Goal: Task Accomplishment & Management: Complete application form

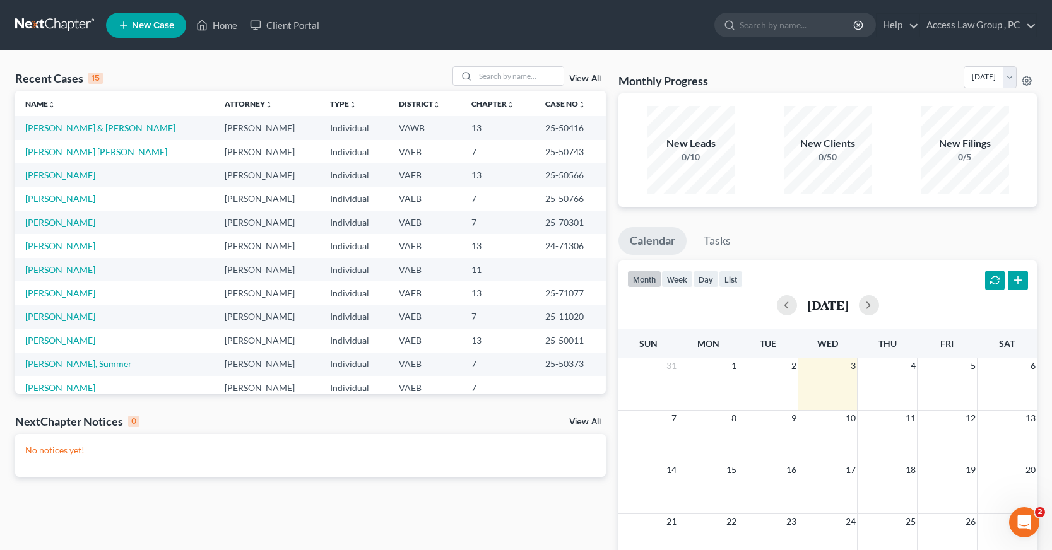
click at [110, 125] on link "[PERSON_NAME] & [PERSON_NAME]" at bounding box center [100, 127] width 150 height 11
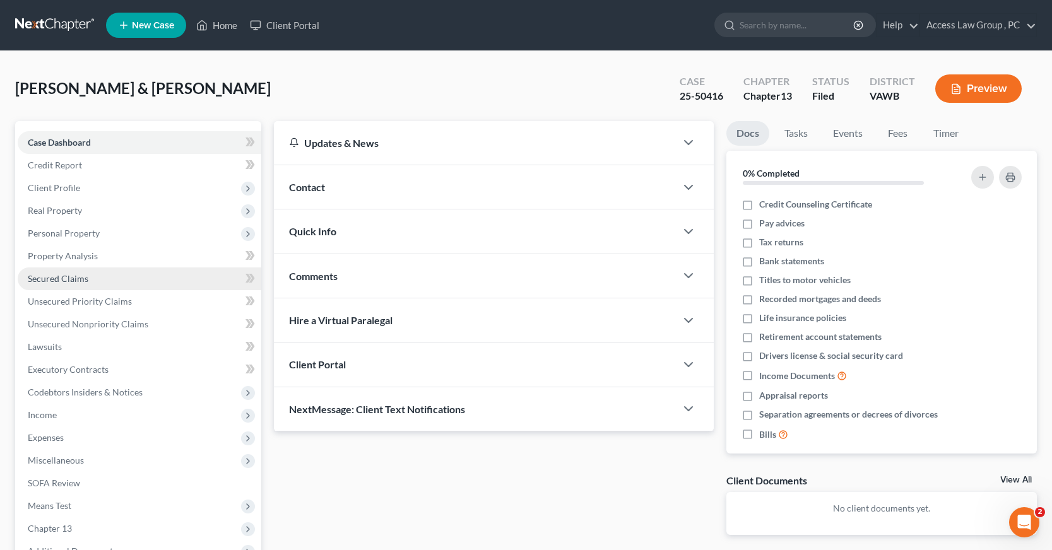
click at [43, 279] on span "Secured Claims" at bounding box center [58, 278] width 61 height 11
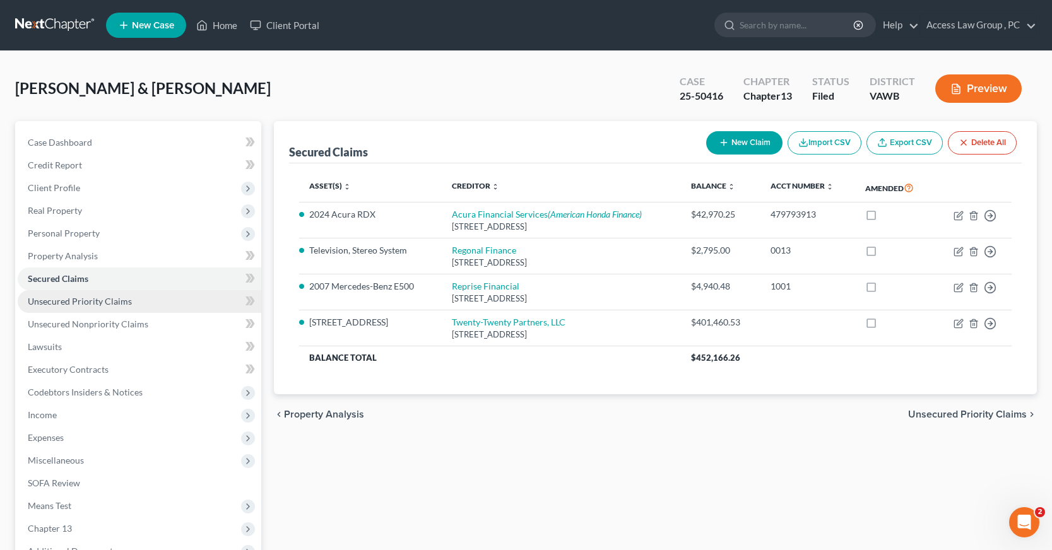
click at [88, 301] on span "Unsecured Priority Claims" at bounding box center [80, 301] width 104 height 11
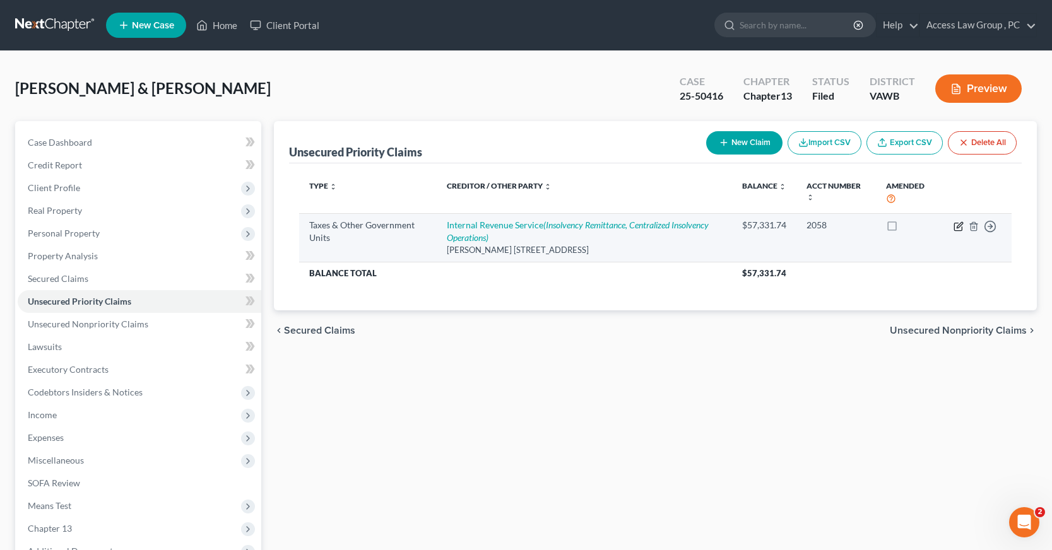
click at [959, 226] on icon "button" at bounding box center [958, 226] width 10 height 10
select select "0"
select select "48"
select select "2"
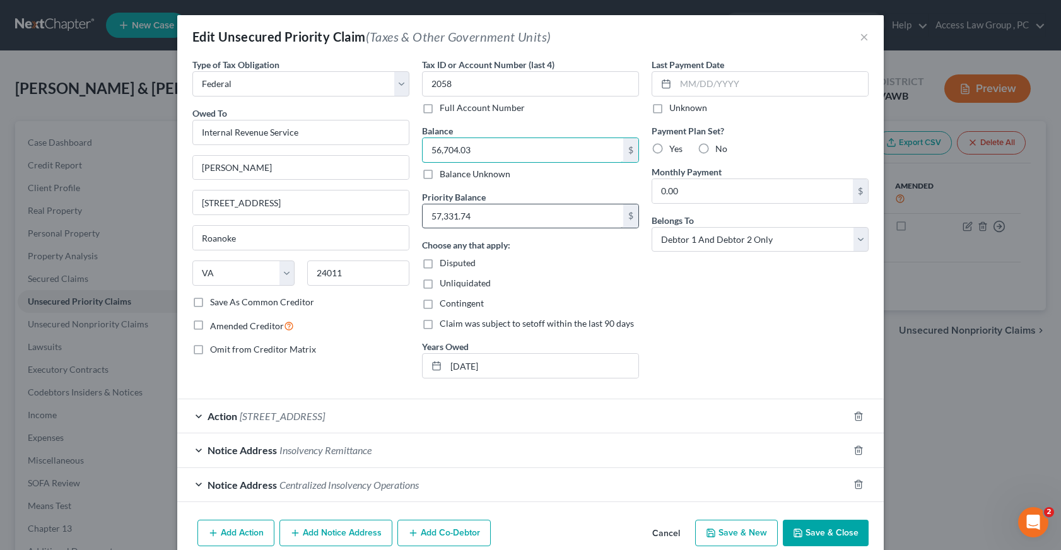
type input "56,704.03"
click at [483, 216] on input "57,331.74" at bounding box center [523, 216] width 201 height 24
type input "56,704.03"
click at [829, 528] on button "Save & Close" at bounding box center [826, 533] width 86 height 26
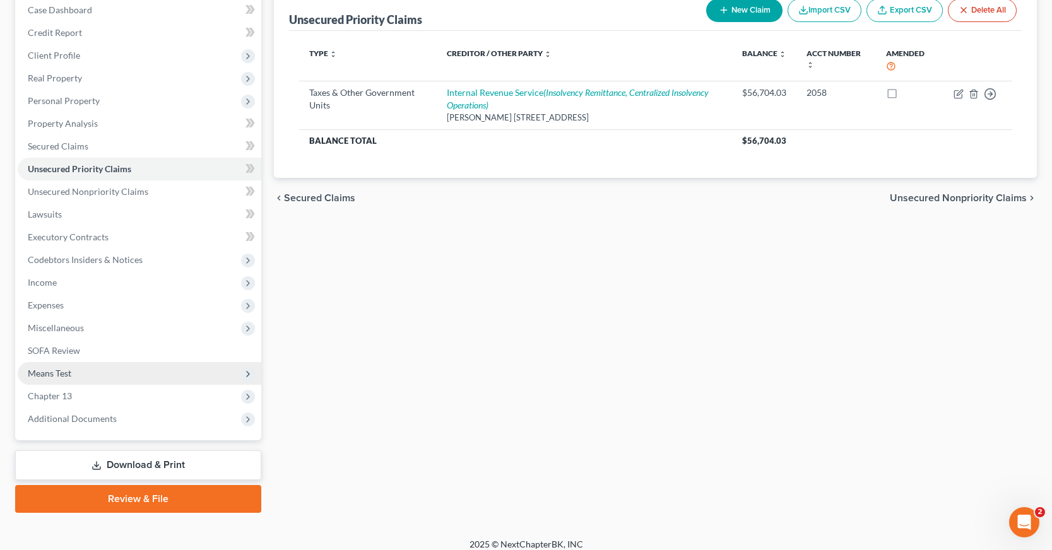
scroll to position [143, 0]
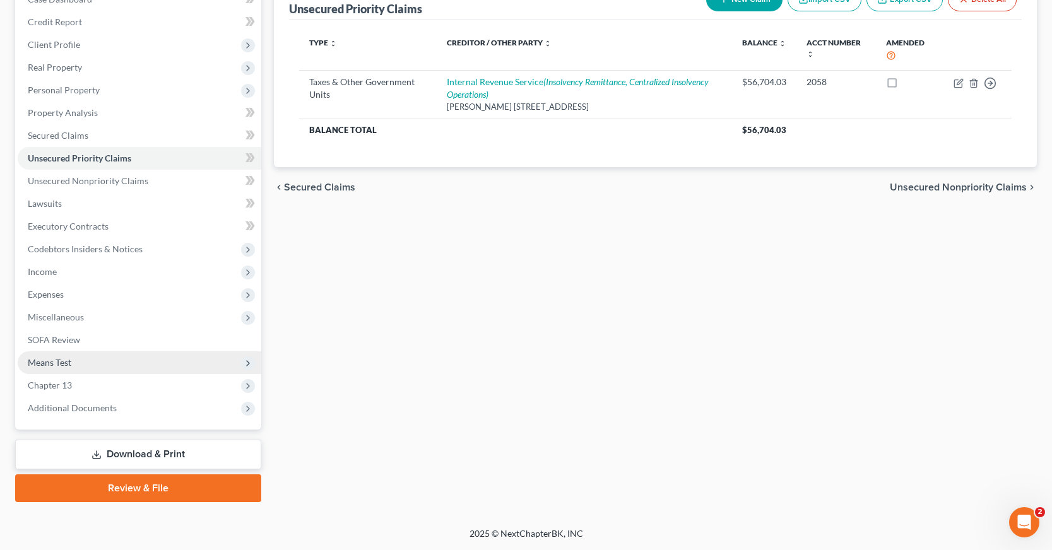
click at [65, 359] on span "Means Test" at bounding box center [50, 362] width 44 height 11
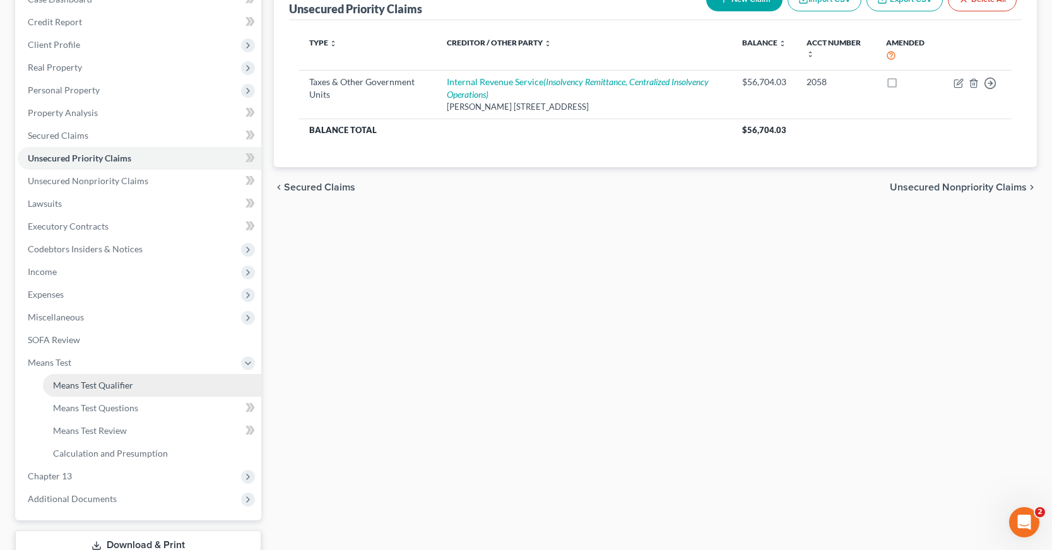
click at [98, 385] on span "Means Test Qualifier" at bounding box center [93, 385] width 80 height 11
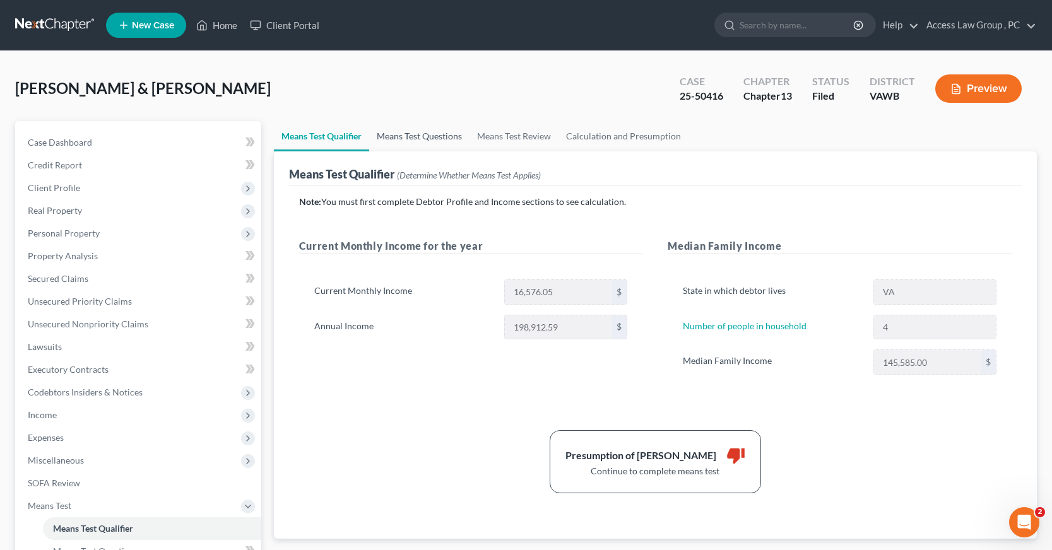
click at [429, 139] on link "Means Test Questions" at bounding box center [419, 136] width 100 height 30
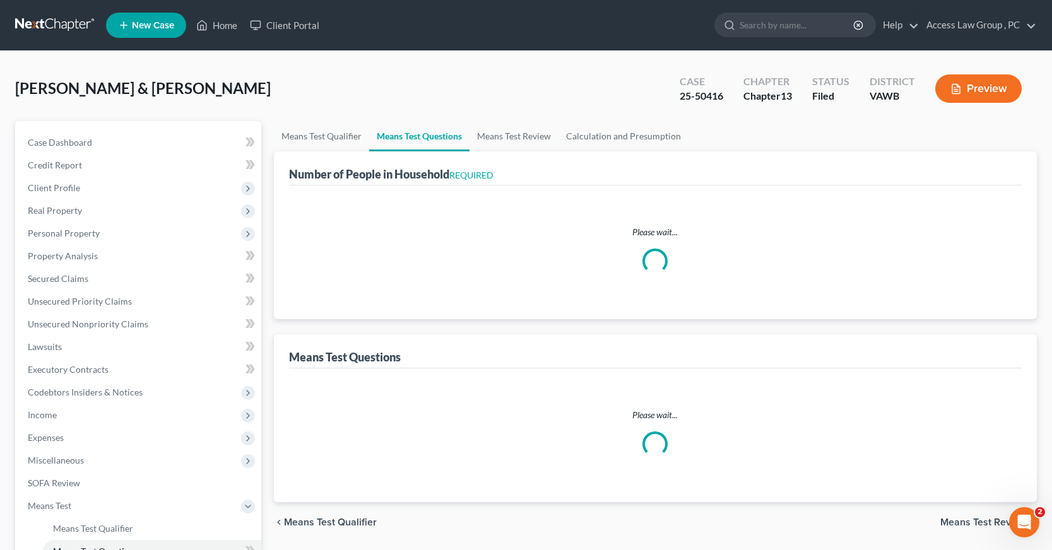
select select "60"
select select "1"
select select "60"
select select "0"
select select "60"
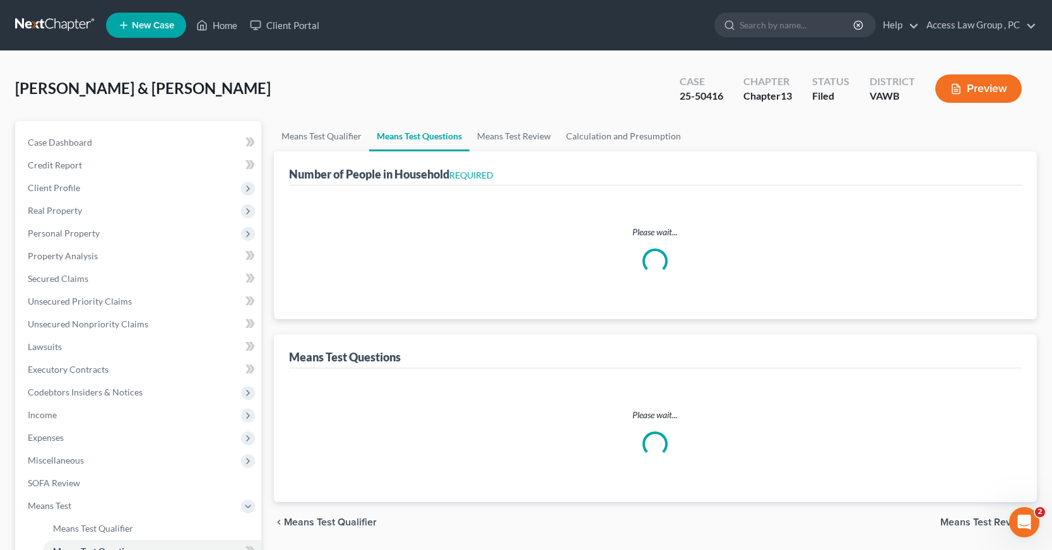
select select "4"
select select "2"
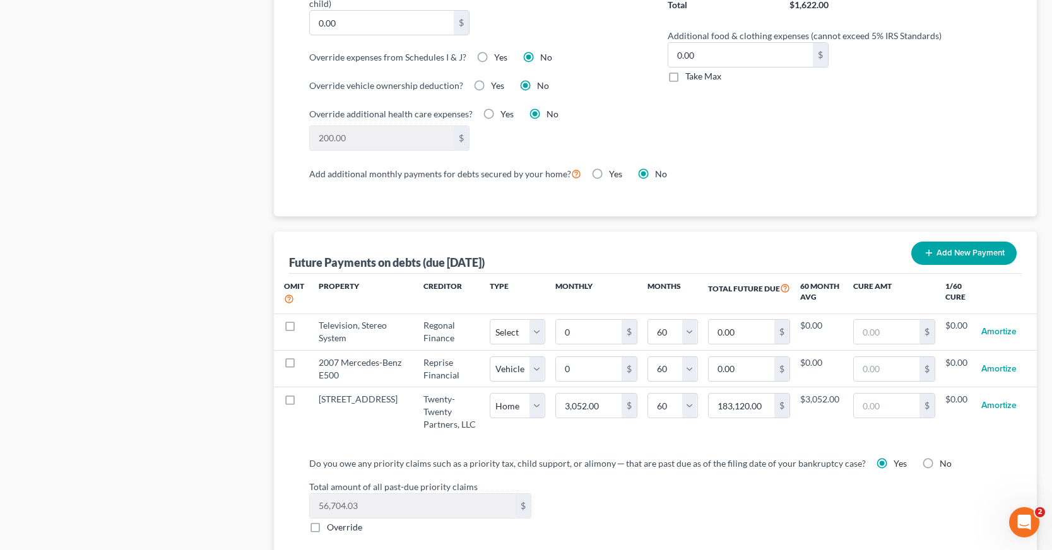
scroll to position [1072, 0]
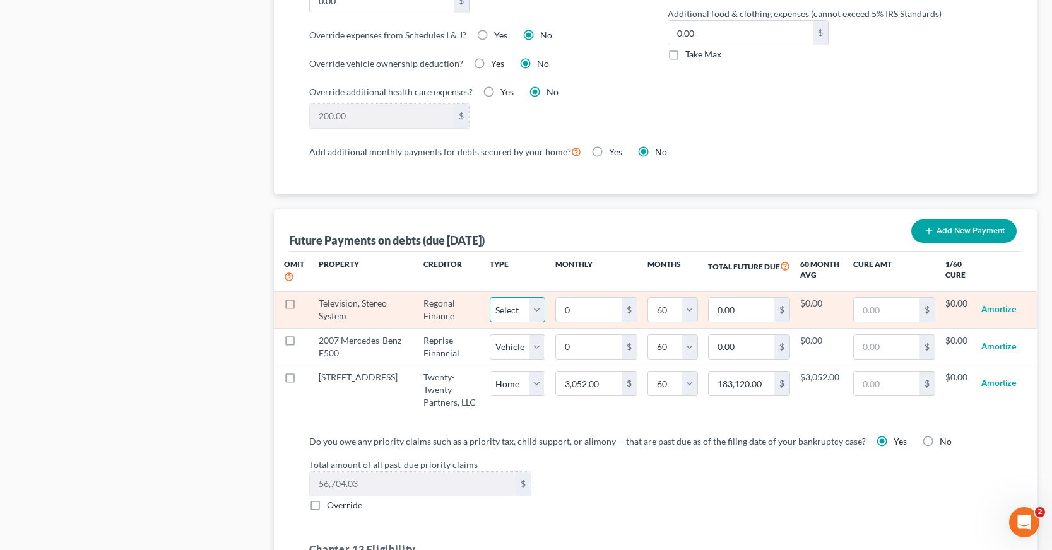
click at [517, 298] on select "Select Home Vehicle Other" at bounding box center [518, 309] width 56 height 25
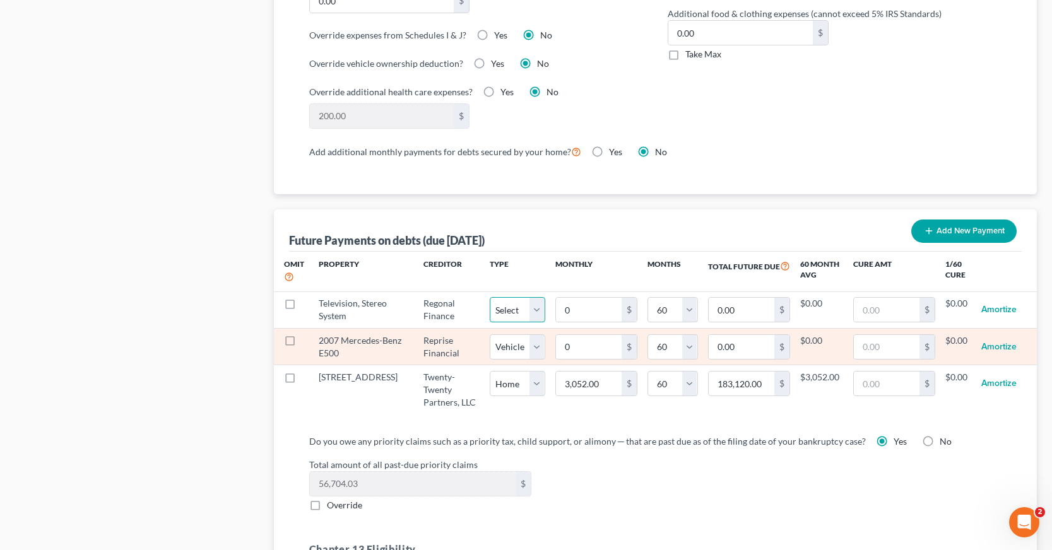
select select "2"
click at [490, 297] on select "Select Home Vehicle Other" at bounding box center [518, 309] width 56 height 25
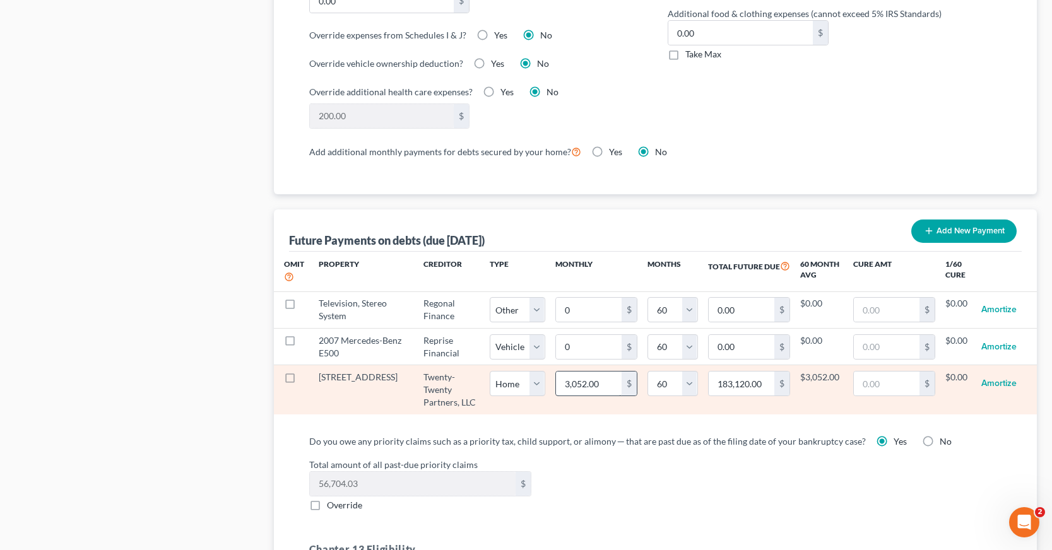
select select "2"
select select "60"
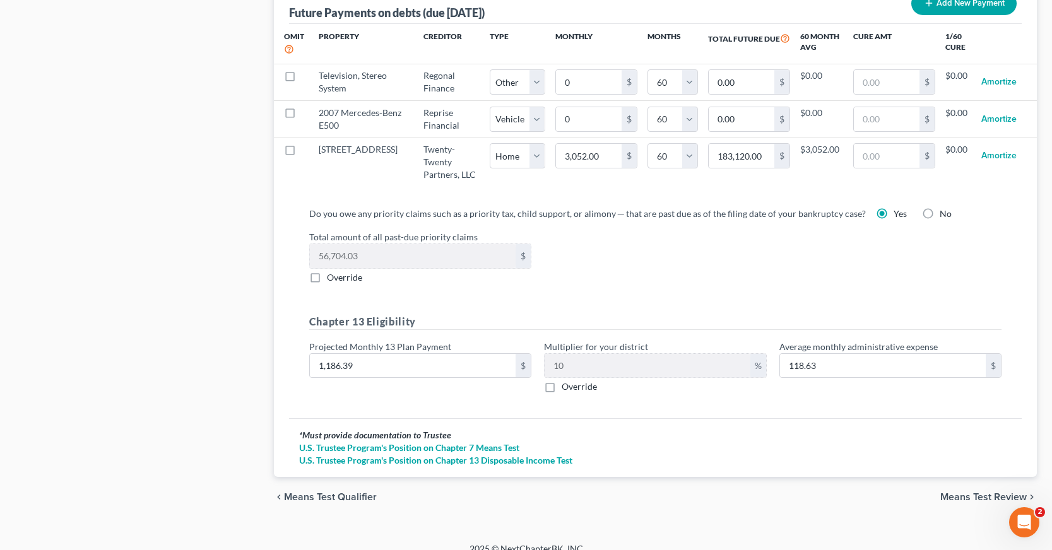
scroll to position [1302, 0]
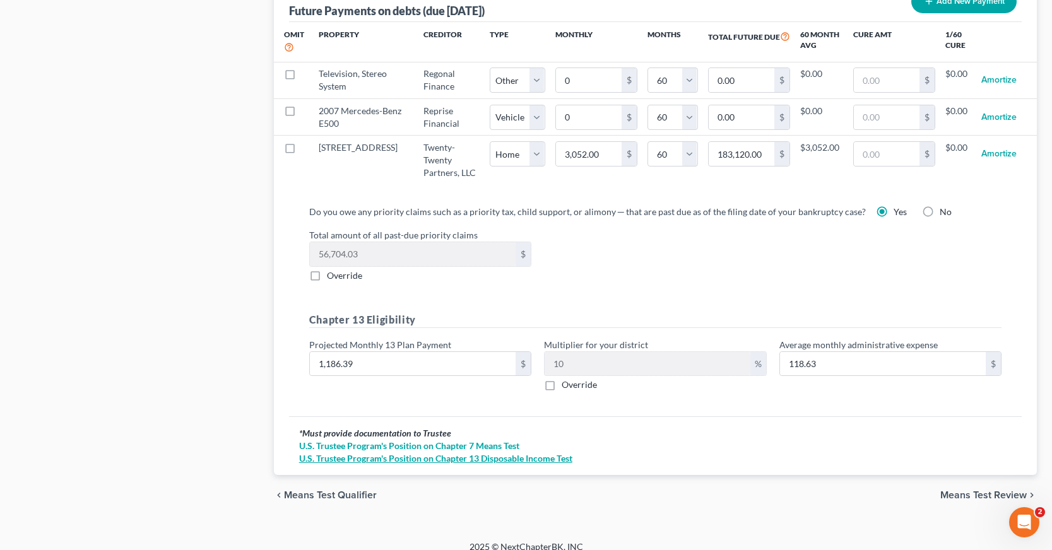
click at [556, 452] on link "U.S. Trustee Program's Position on Chapter 13 Disposable Income Test" at bounding box center [655, 458] width 712 height 13
click at [972, 490] on span "Means Test Review" at bounding box center [983, 495] width 86 height 10
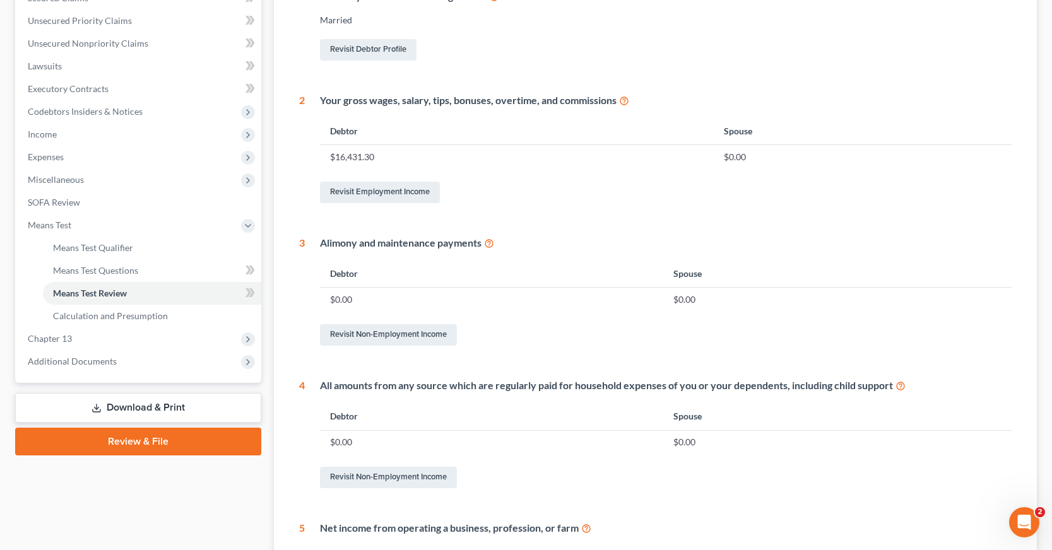
scroll to position [315, 0]
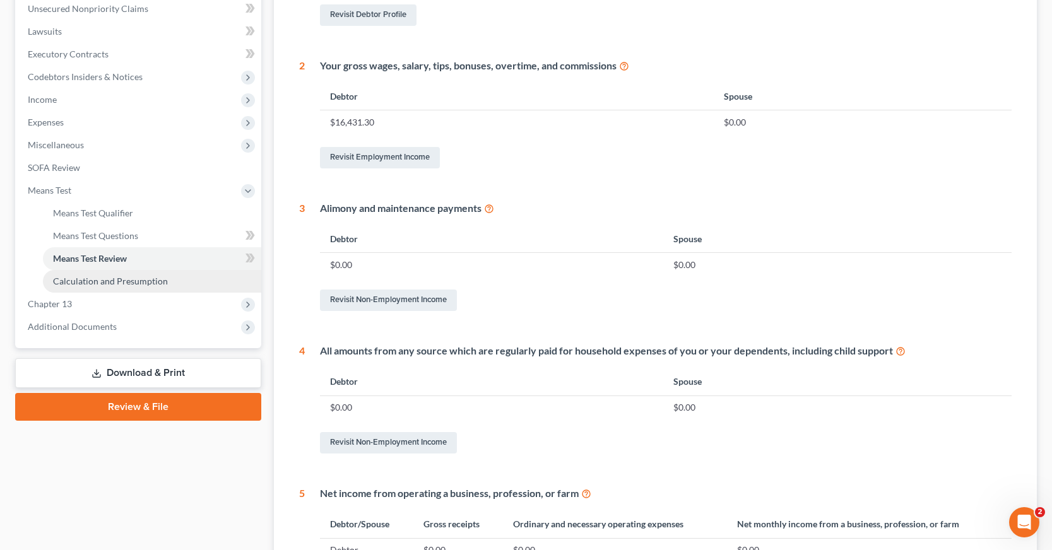
click at [91, 280] on span "Calculation and Presumption" at bounding box center [110, 281] width 115 height 11
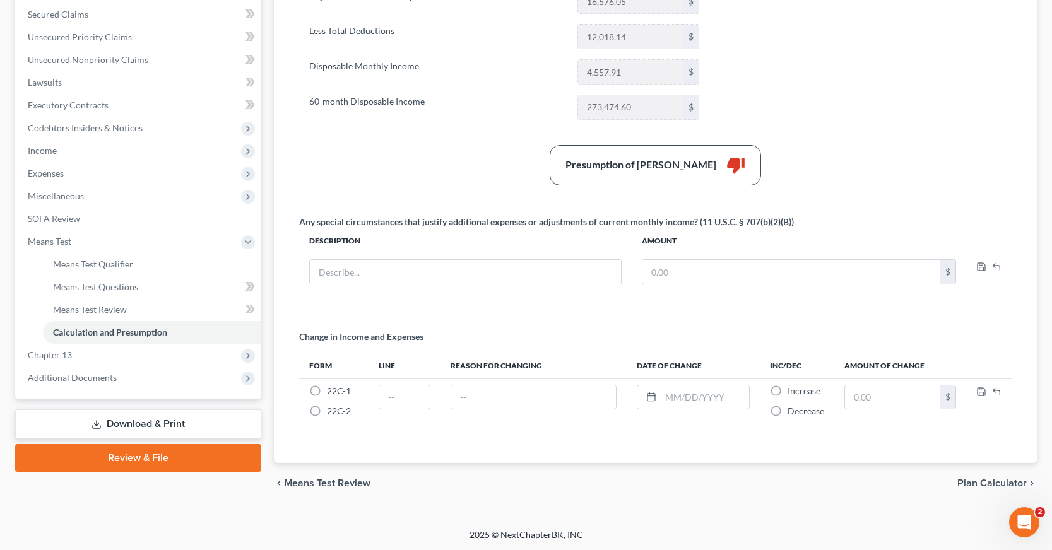
scroll to position [266, 0]
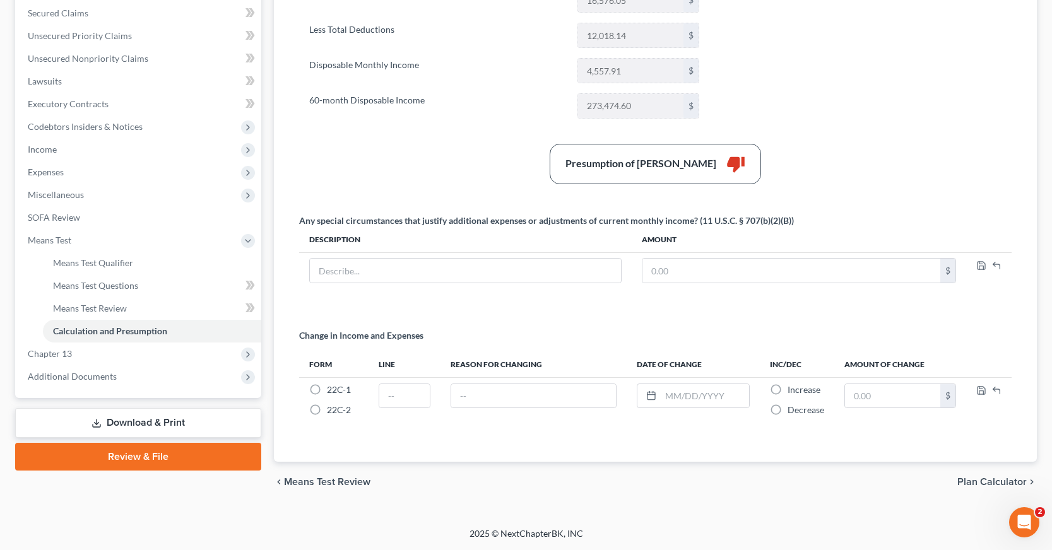
click at [992, 482] on span "Plan Calculator" at bounding box center [991, 482] width 69 height 10
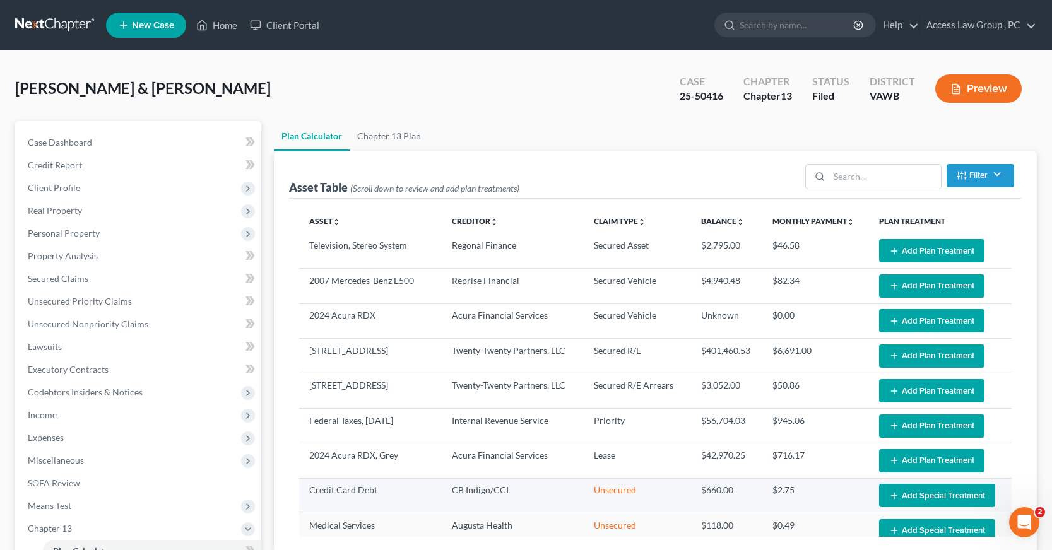
select select "59"
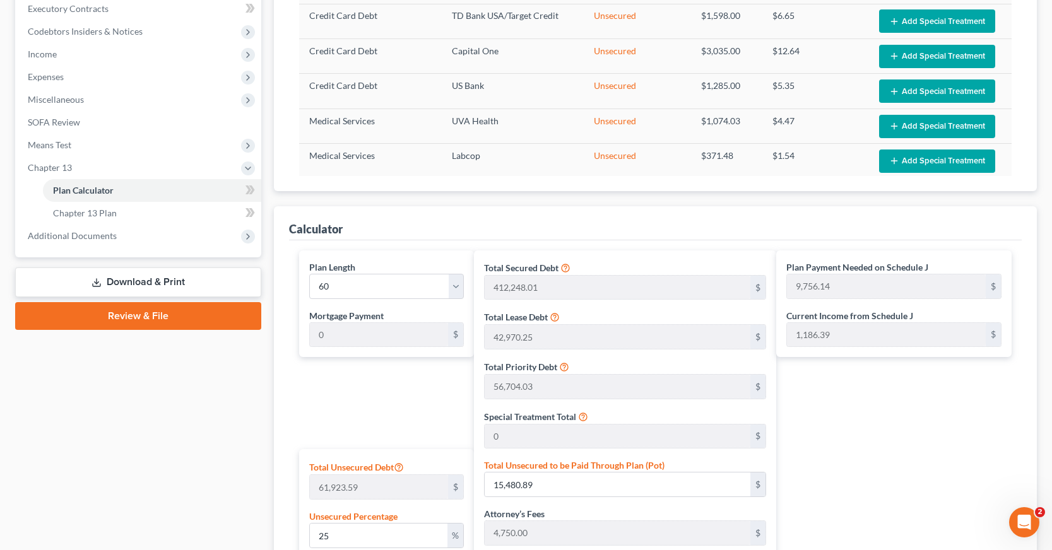
scroll to position [379, 0]
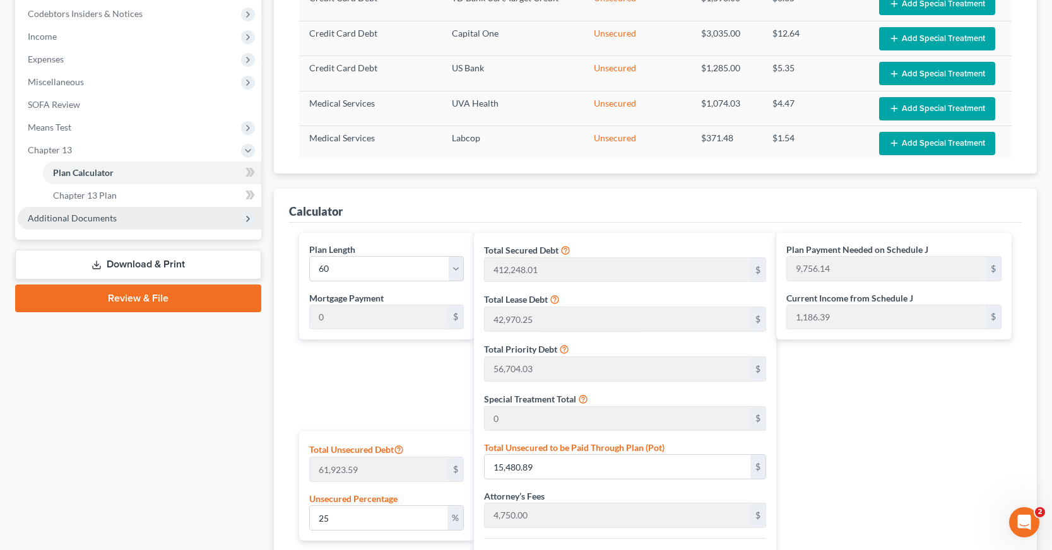
click at [59, 217] on span "Additional Documents" at bounding box center [72, 218] width 89 height 11
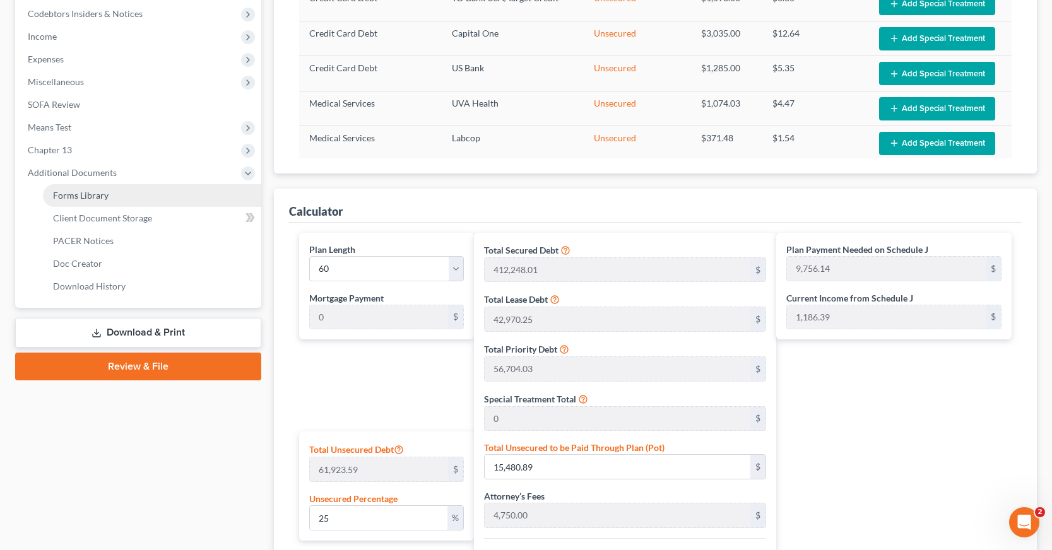
click at [73, 197] on span "Forms Library" at bounding box center [81, 195] width 56 height 11
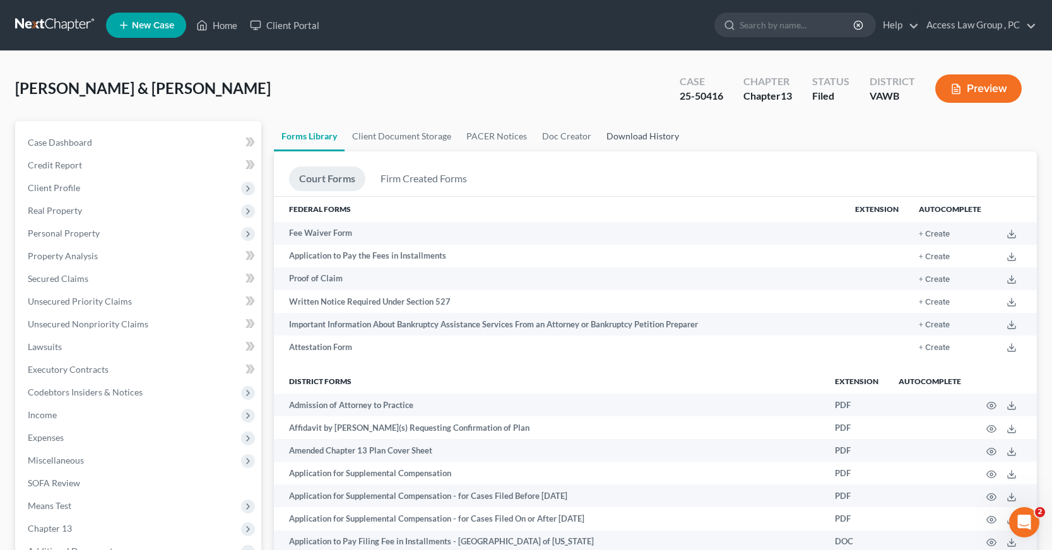
click at [636, 137] on link "Download History" at bounding box center [643, 136] width 88 height 30
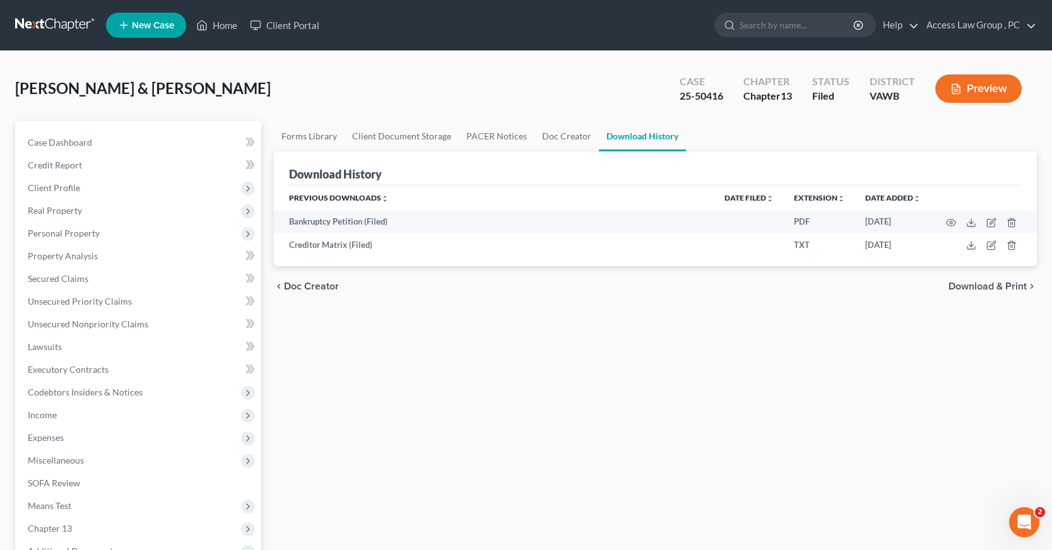
click at [654, 138] on link "Download History" at bounding box center [642, 136] width 87 height 30
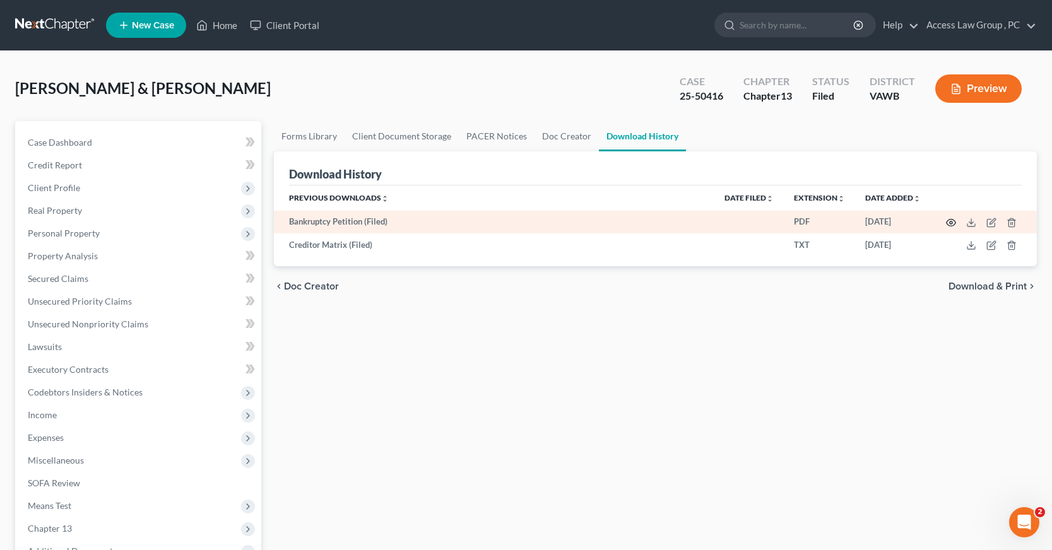
click at [949, 220] on icon "button" at bounding box center [950, 223] width 9 height 7
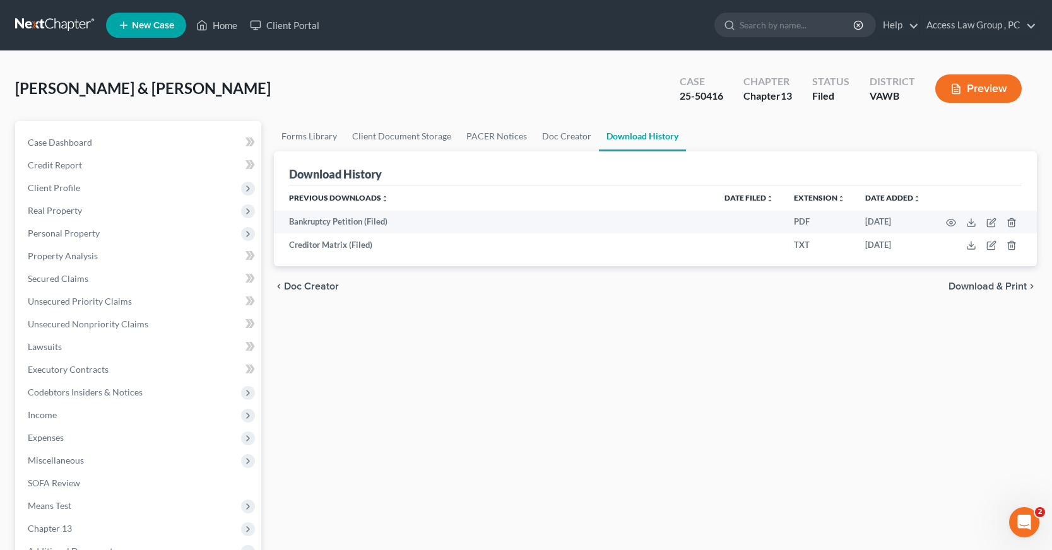
drag, startPoint x: 833, startPoint y: 411, endPoint x: 833, endPoint y: 445, distance: 34.7
